Goal: Task Accomplishment & Management: Manage account settings

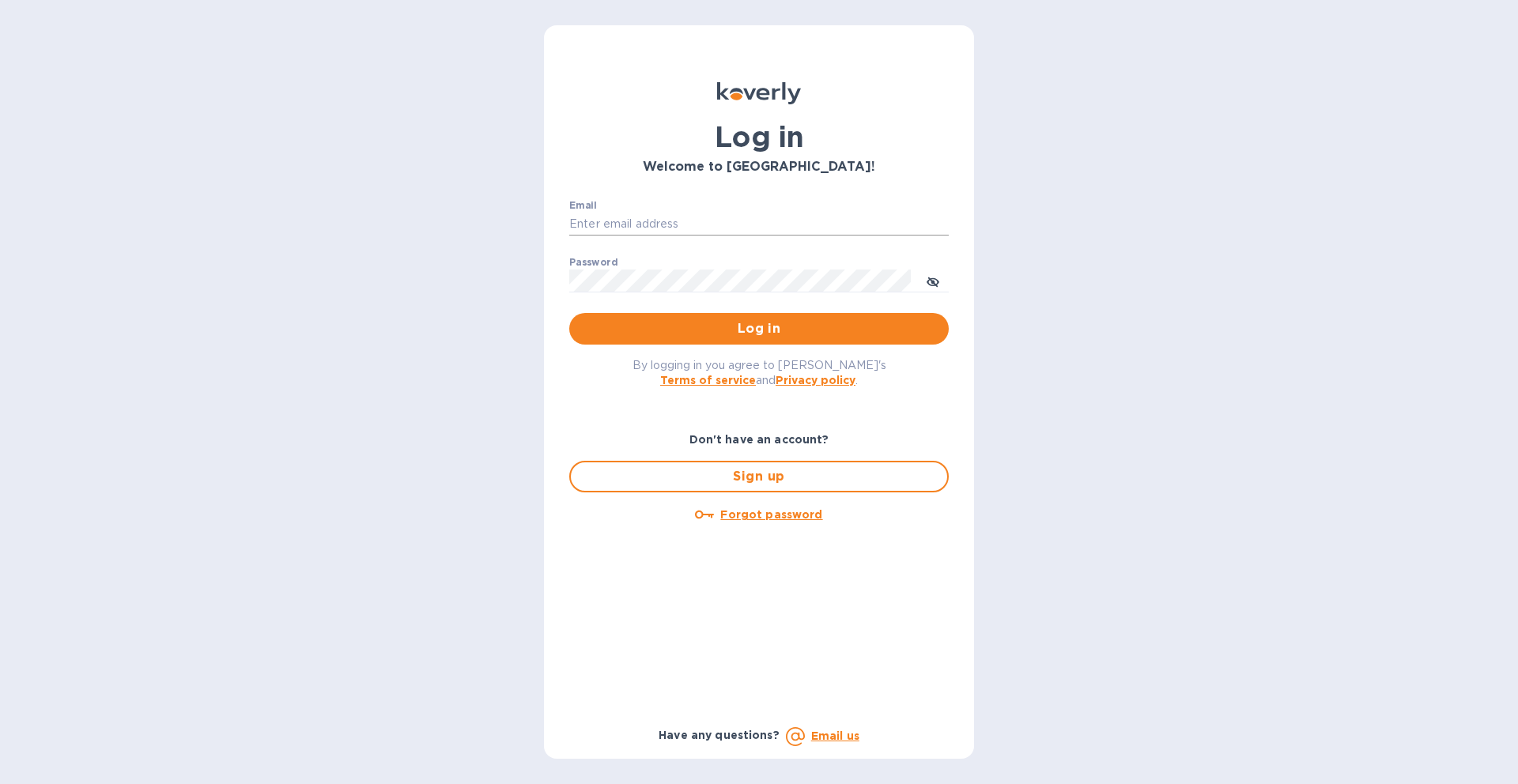
drag, startPoint x: 662, startPoint y: 221, endPoint x: 683, endPoint y: 237, distance: 26.4
click at [662, 220] on input "Email" at bounding box center [759, 224] width 380 height 24
type input "[EMAIL_ADDRESS][DOMAIN_NAME]"
click at [569, 313] on button "Log in" at bounding box center [759, 329] width 380 height 32
drag, startPoint x: 636, startPoint y: 224, endPoint x: 658, endPoint y: 229, distance: 22.6
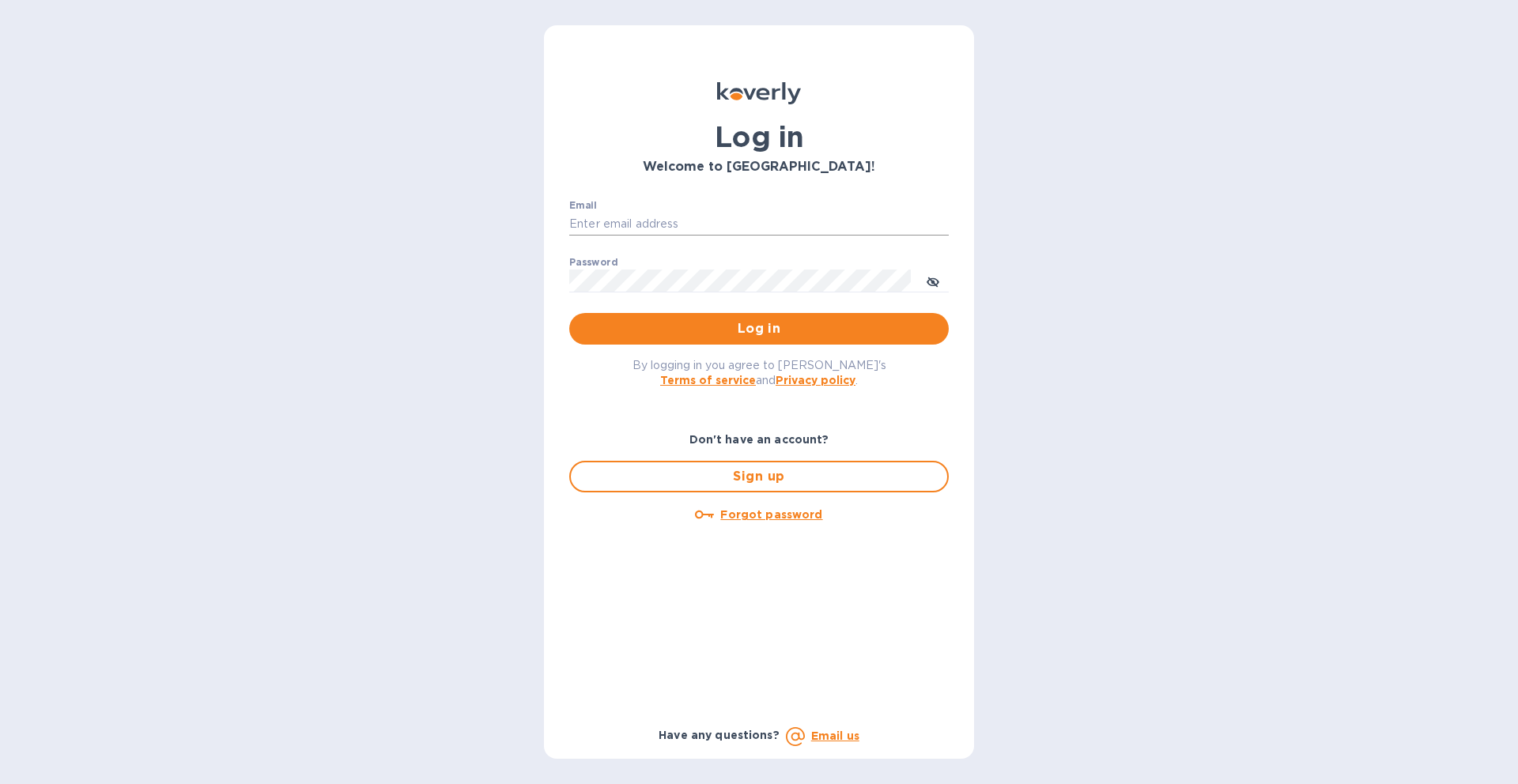
click at [636, 224] on input "Email" at bounding box center [759, 224] width 380 height 24
type input "[EMAIL_ADDRESS][DOMAIN_NAME]"
click at [569, 313] on button "Log in" at bounding box center [759, 329] width 380 height 32
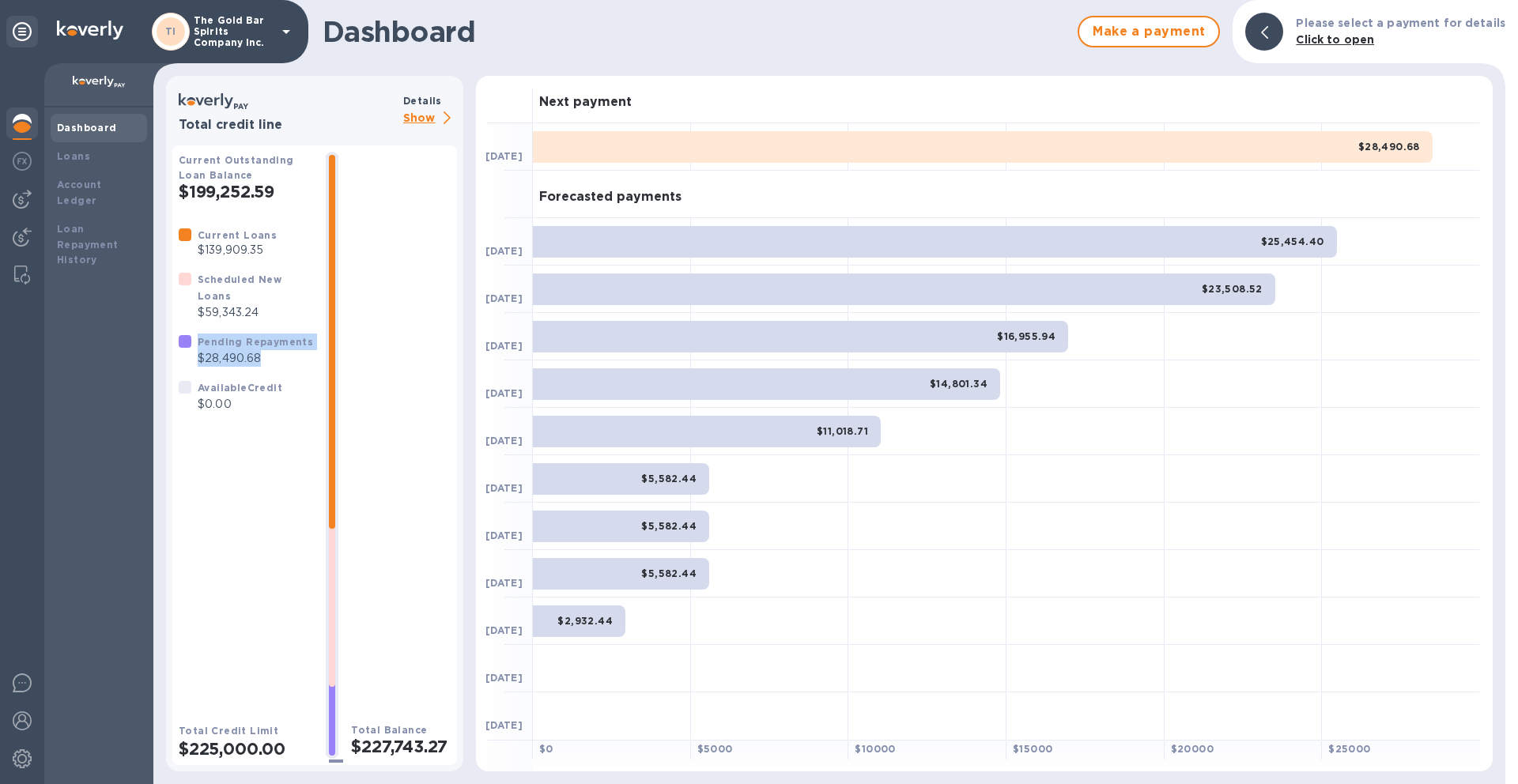
drag, startPoint x: 268, startPoint y: 359, endPoint x: 164, endPoint y: 352, distance: 104.2
click at [164, 352] on div "Total credit line Details Show Current Outstanding Loan Balance $199,252.59 Cur…" at bounding box center [314, 424] width 310 height 708
